Goal: Transaction & Acquisition: Get a Quote

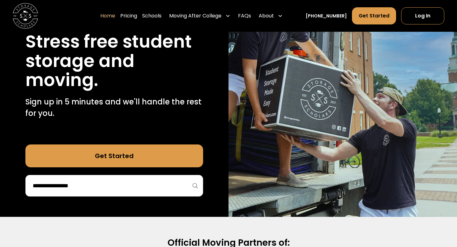
scroll to position [84, 0]
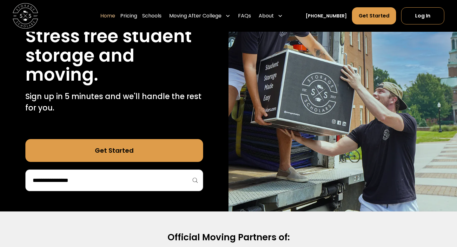
click at [73, 174] on div at bounding box center [114, 180] width 178 height 22
click at [72, 181] on input "search" at bounding box center [114, 180] width 164 height 11
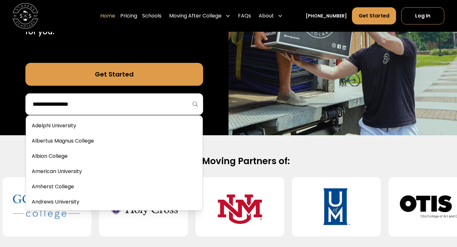
scroll to position [162, 0]
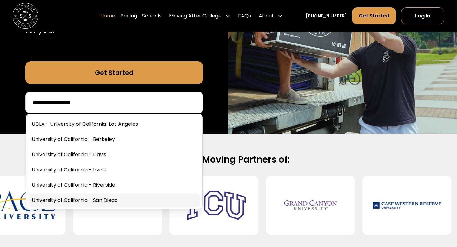
type input "**********"
click at [80, 194] on link at bounding box center [114, 200] width 171 height 14
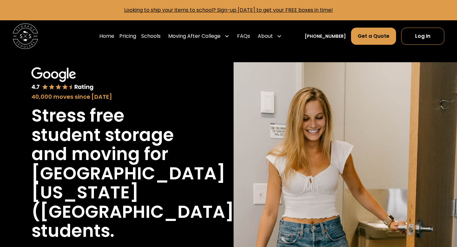
scroll to position [270, 0]
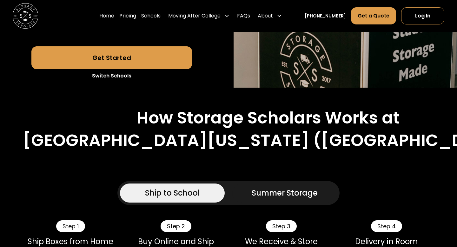
click at [136, 116] on h2 "How Storage Scholars Works at" at bounding box center [267, 118] width 263 height 20
click at [371, 18] on link "Get a Quote" at bounding box center [373, 15] width 45 height 17
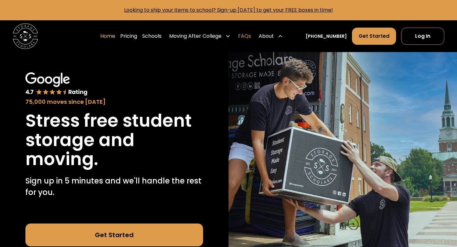
click at [251, 37] on link "FAQs" at bounding box center [244, 36] width 13 height 18
